Goal: Information Seeking & Learning: Learn about a topic

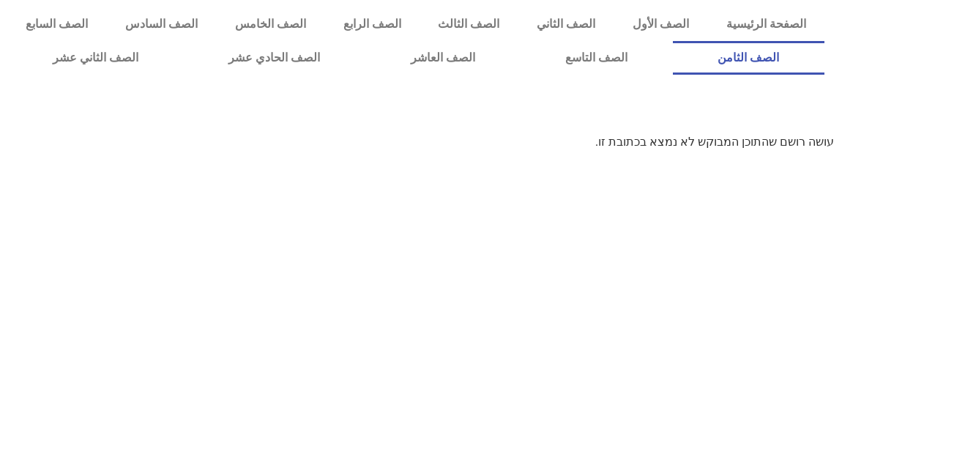
click at [673, 41] on link "الصف الثامن" at bounding box center [749, 58] width 152 height 34
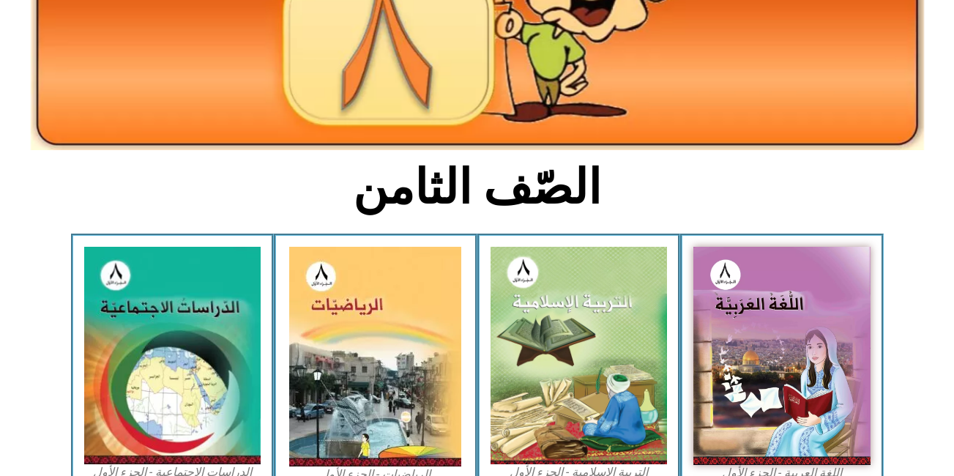
scroll to position [223, 0]
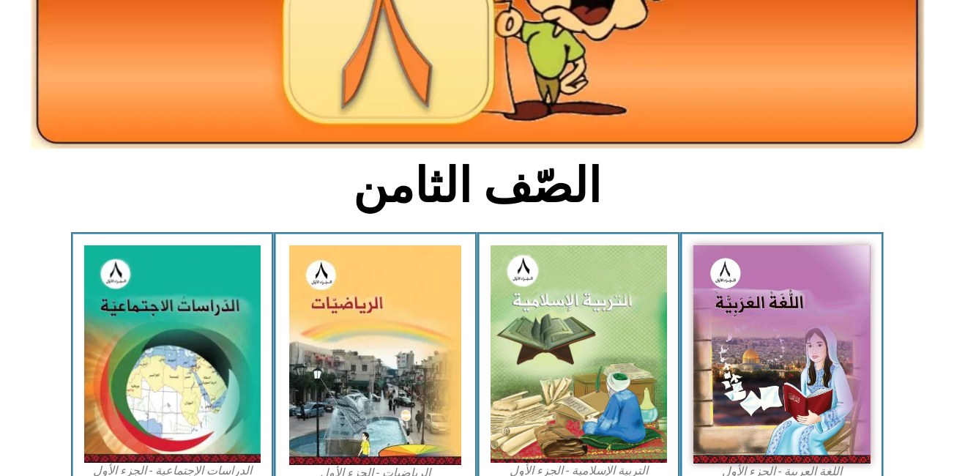
click at [589, 315] on img at bounding box center [578, 353] width 177 height 217
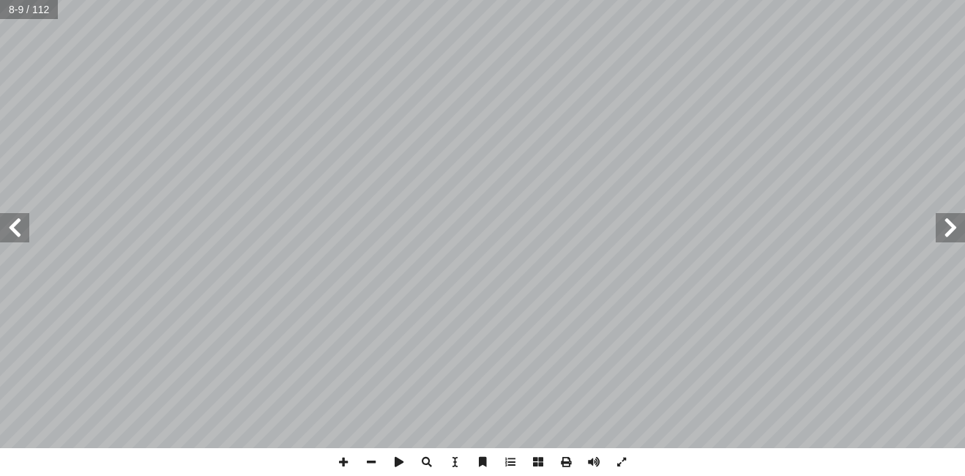
click at [949, 133] on html "الصفحة الرئيسية الصف الأول الصف الثاني الصف الثالث الصف الرابع الصف الخامس الصف…" at bounding box center [482, 66] width 965 height 133
click at [349, 462] on span at bounding box center [343, 462] width 28 height 28
click at [343, 463] on span at bounding box center [343, 462] width 28 height 28
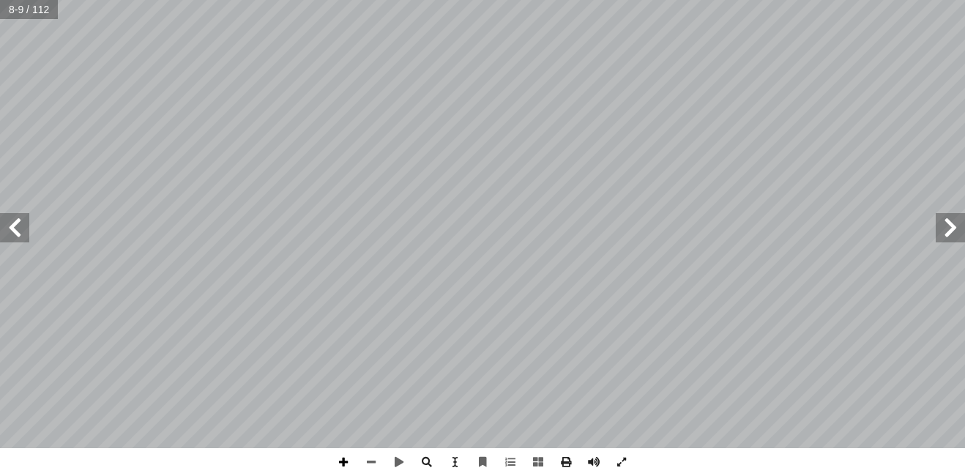
click at [343, 463] on span at bounding box center [343, 462] width 28 height 28
click at [367, 463] on span at bounding box center [371, 462] width 28 height 28
click at [343, 468] on span at bounding box center [343, 462] width 28 height 28
click at [622, 133] on html "الصفحة الرئيسية الصف الأول الصف الثاني الصف الثالث الصف الرابع الصف الخامس الصف…" at bounding box center [482, 66] width 965 height 133
click at [509, 454] on div "التربية الإسلامية للصف الثامن ١٠ المفردات والتراكيب نفسهم: أ ا سرفوا على أ ا كث…" at bounding box center [482, 238] width 965 height 476
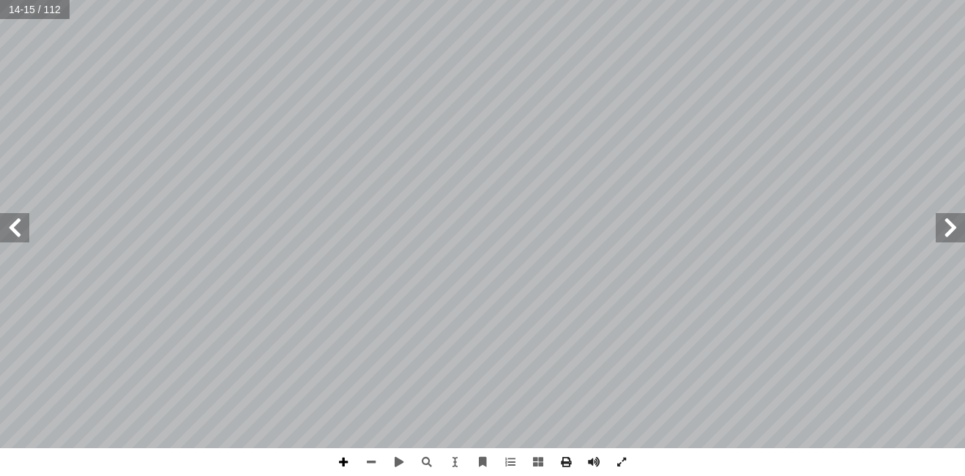
click at [351, 460] on span at bounding box center [343, 462] width 28 height 28
click at [371, 462] on span at bounding box center [371, 462] width 28 height 28
click at [499, 0] on html "الصفحة الرئيسية الصف الأول الصف الثاني الصف الثالث الصف الرابع الصف الخامس الصف…" at bounding box center [482, 66] width 965 height 133
click at [12, 236] on span at bounding box center [14, 227] width 29 height 29
click at [367, 455] on span at bounding box center [371, 462] width 28 height 28
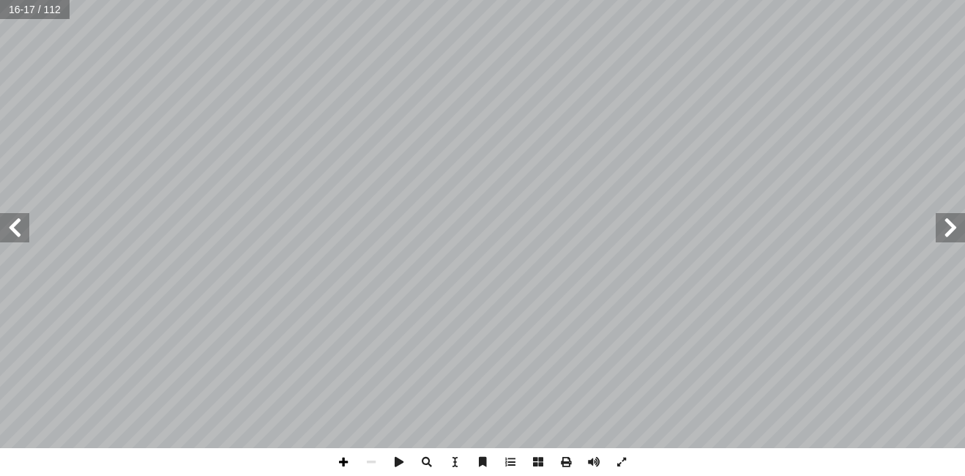
click at [341, 460] on span at bounding box center [343, 462] width 28 height 28
click at [340, 459] on span at bounding box center [343, 462] width 28 height 28
